Goal: Go to known website: Go to known website

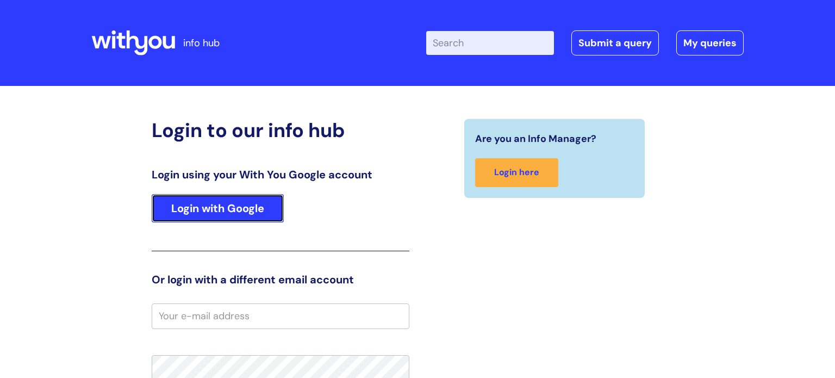
click at [256, 206] on link "Login with Google" at bounding box center [218, 208] width 132 height 28
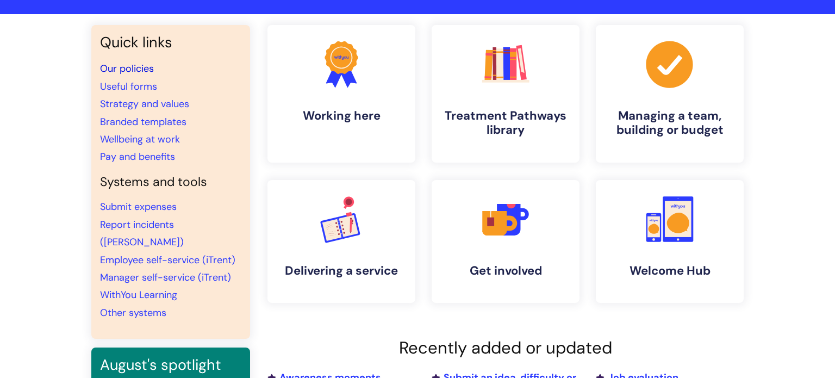
scroll to position [74, 0]
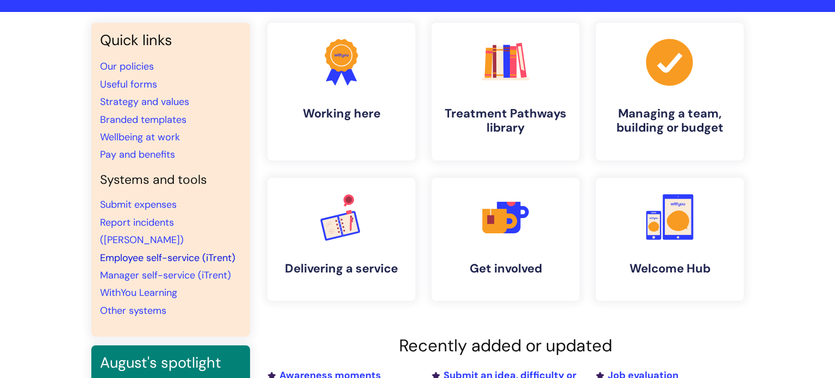
click at [120, 251] on link "Employee self-service (iTrent)" at bounding box center [167, 257] width 135 height 13
